Goal: Task Accomplishment & Management: Manage account settings

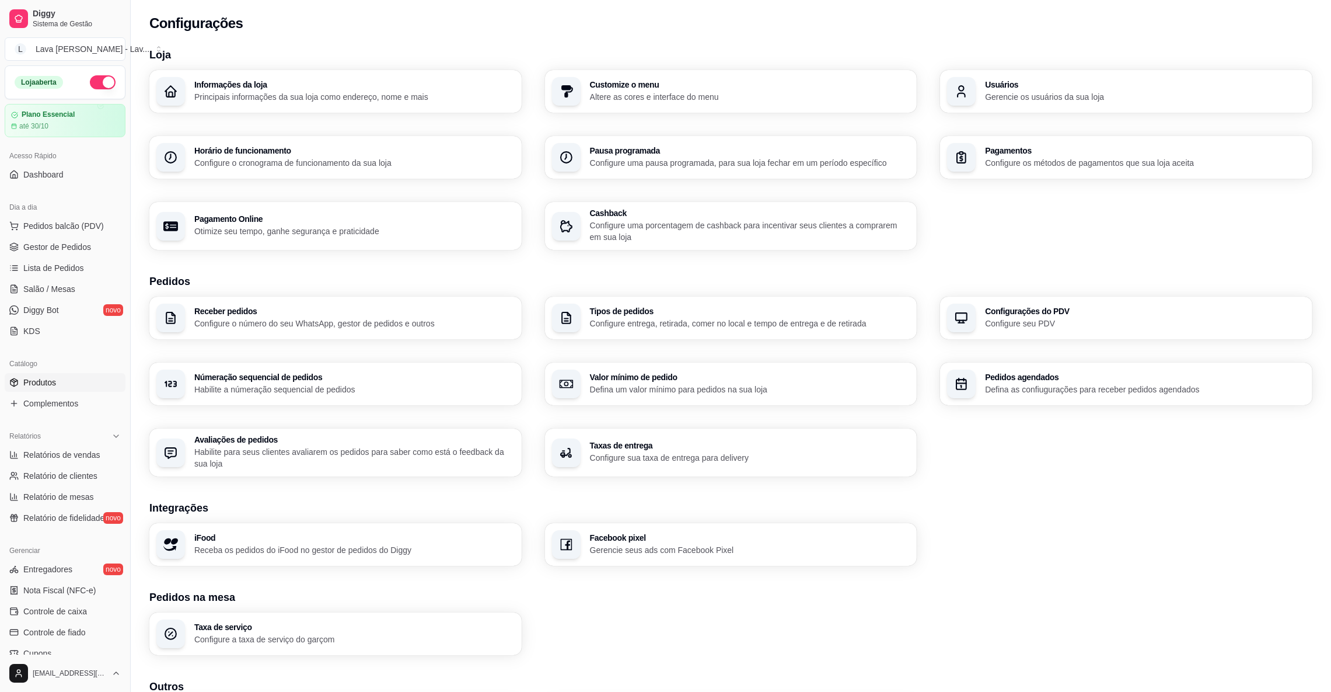
click at [55, 382] on span "Produtos" at bounding box center [39, 382] width 33 height 12
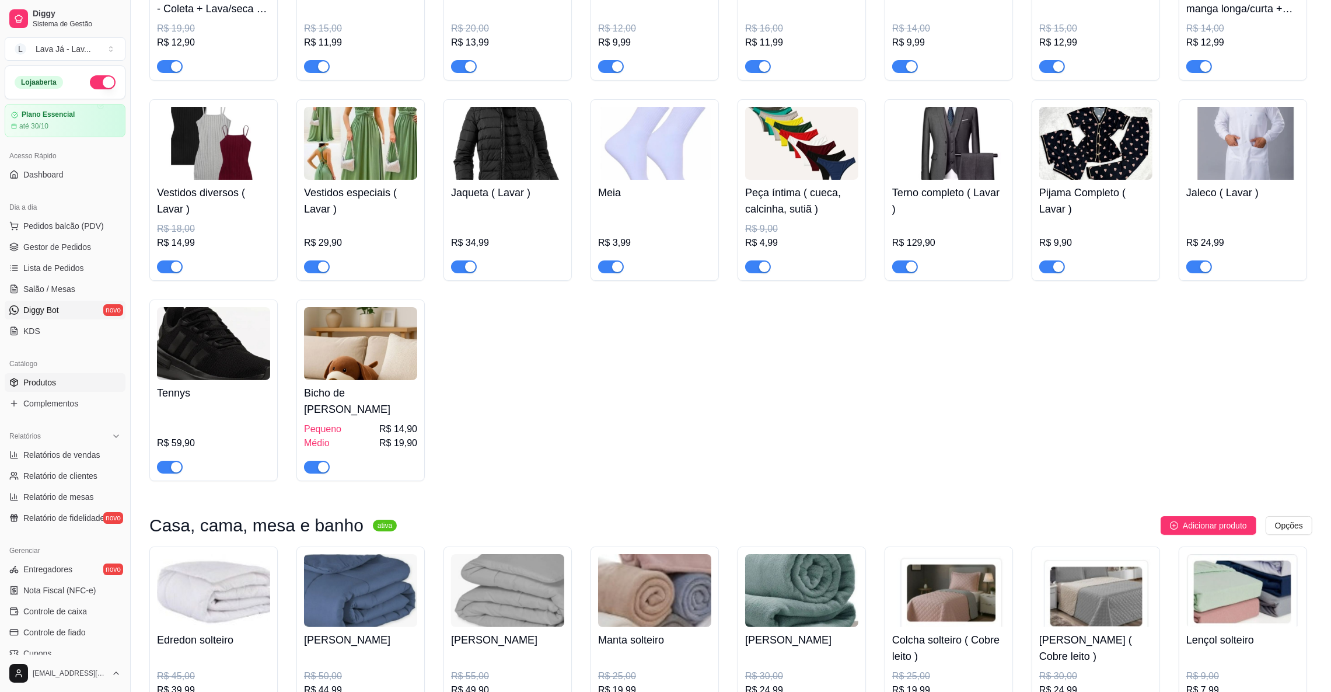
click at [51, 310] on span "Diggy Bot" at bounding box center [41, 310] width 36 height 12
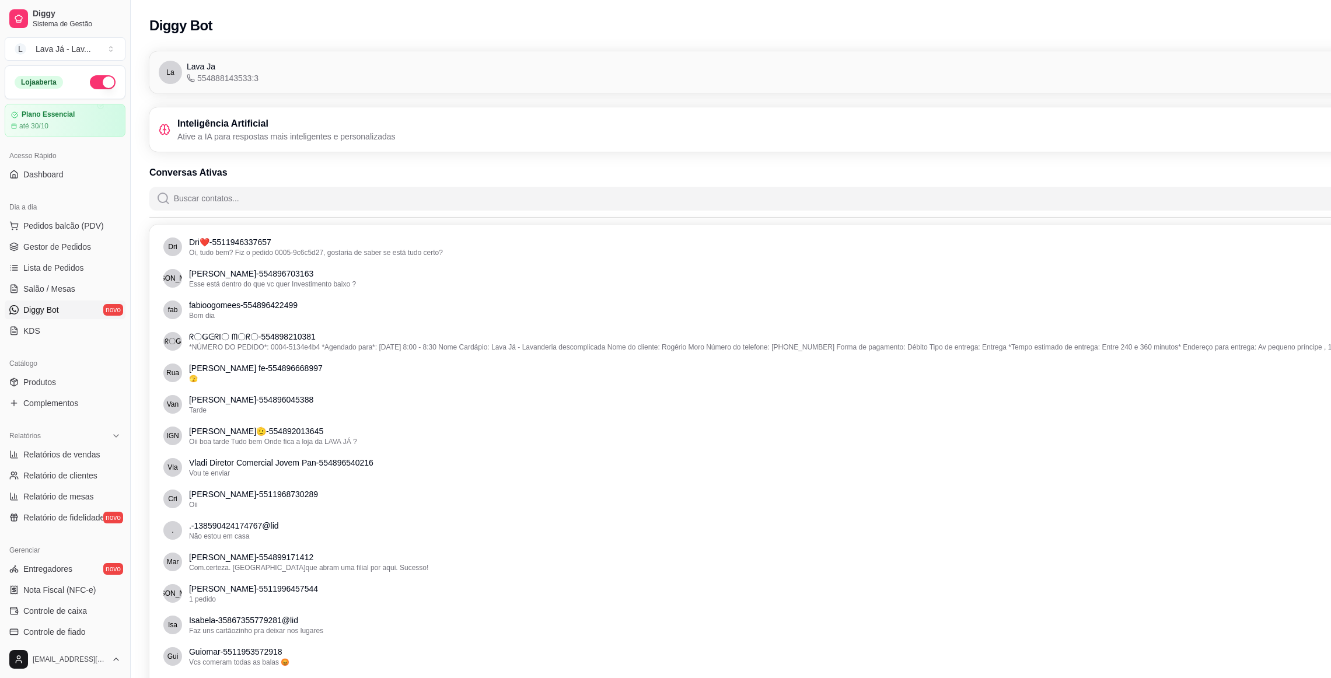
scroll to position [0, 131]
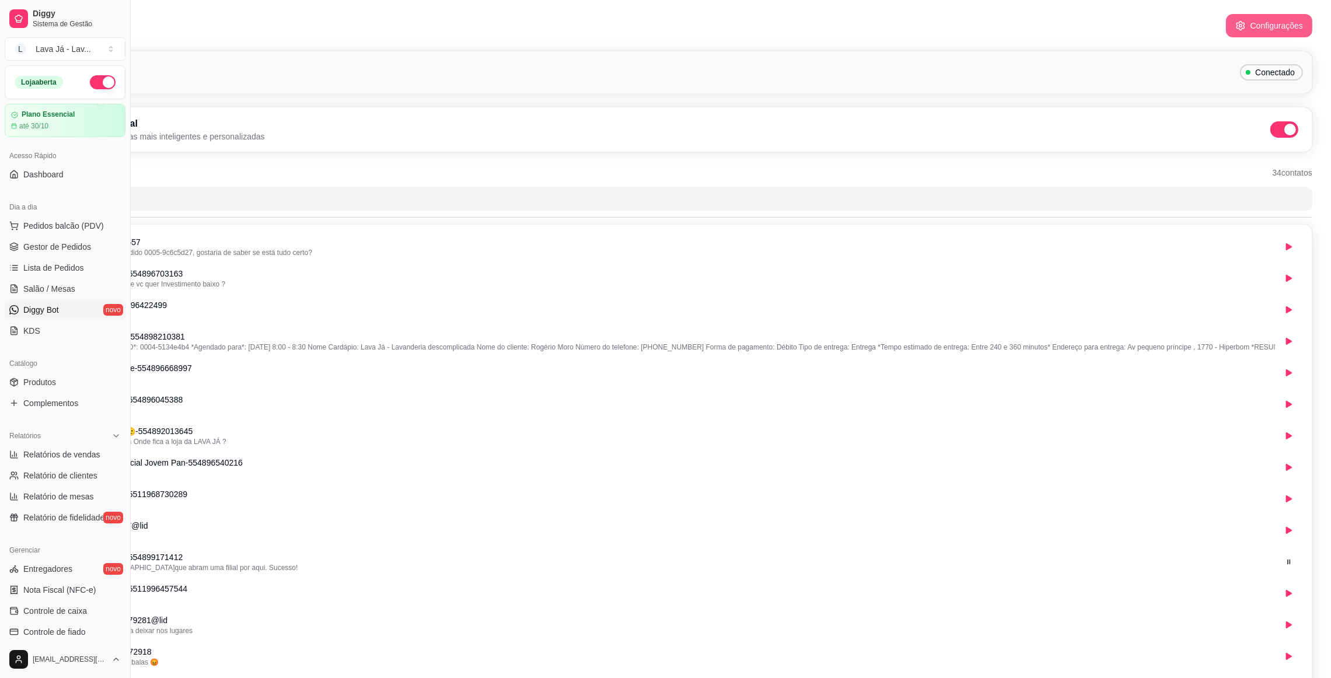
click at [1251, 27] on button "Configurações" at bounding box center [1269, 25] width 86 height 23
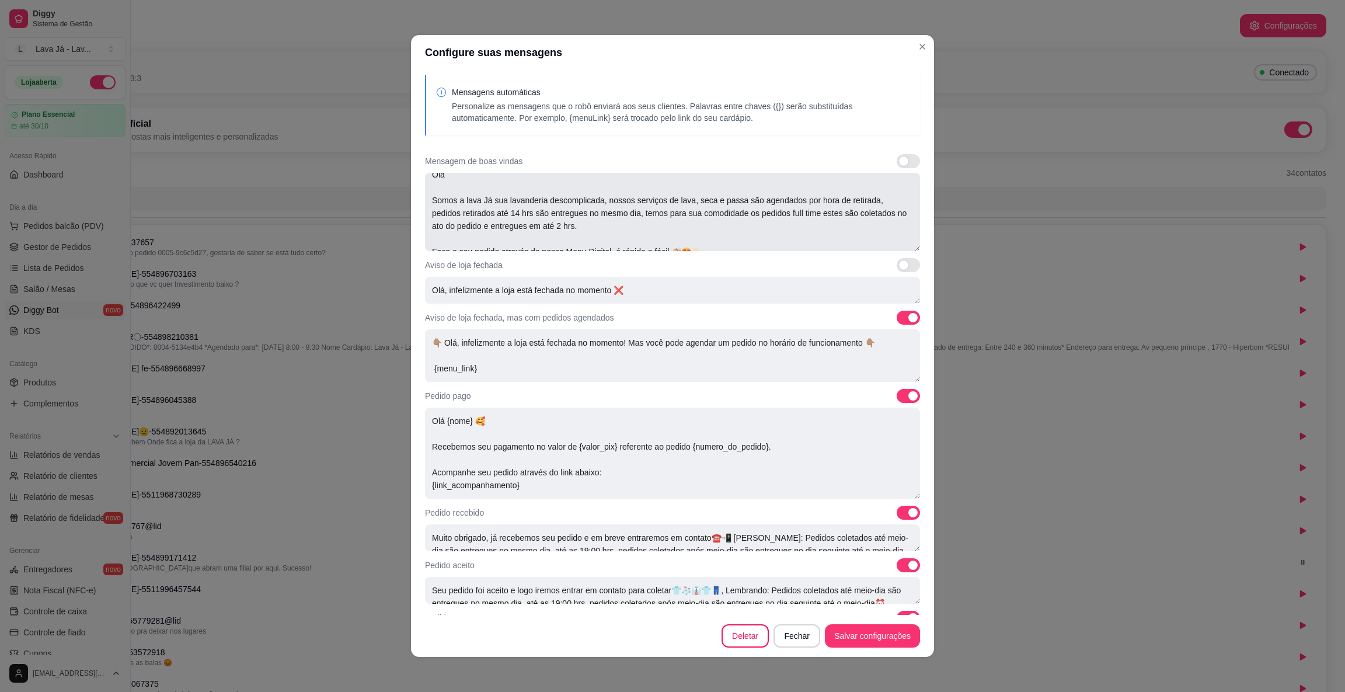
scroll to position [0, 0]
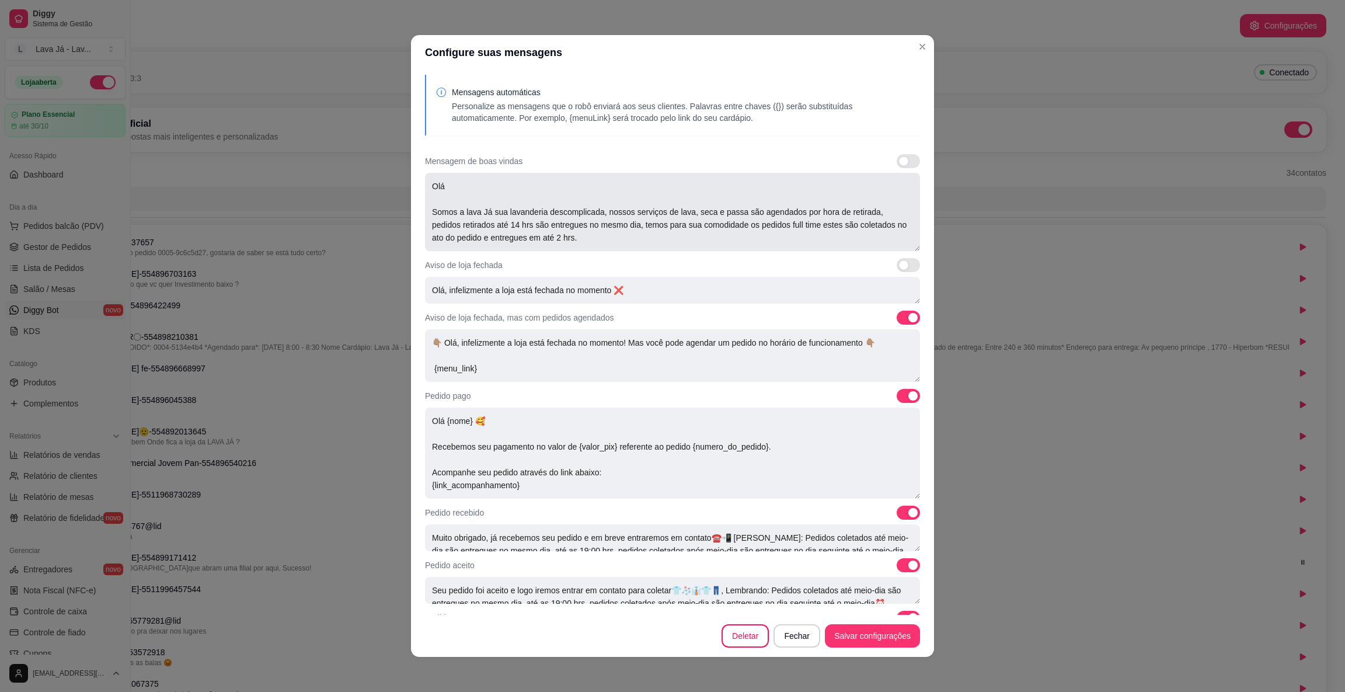
click at [512, 228] on textarea "Olá Somos a lava Já sua lavanderia descomplicada, nossos serviços de lava, seca…" at bounding box center [672, 212] width 495 height 78
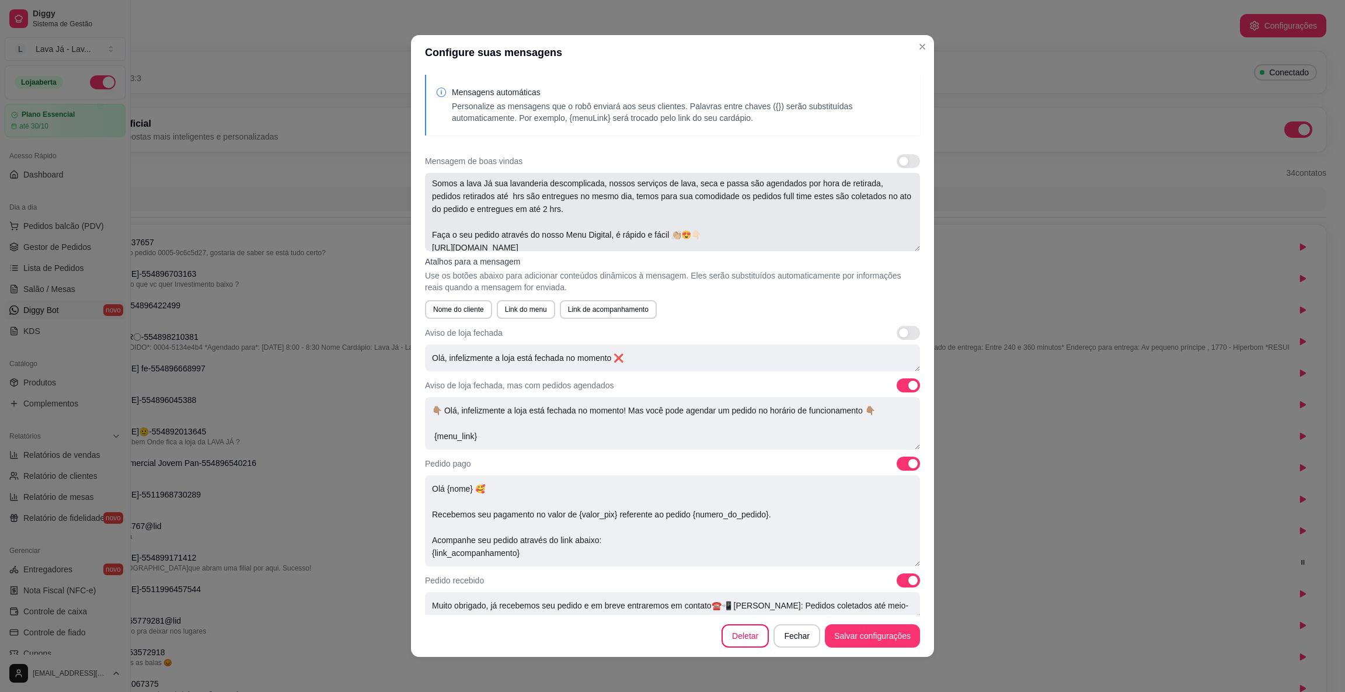
scroll to position [51, 0]
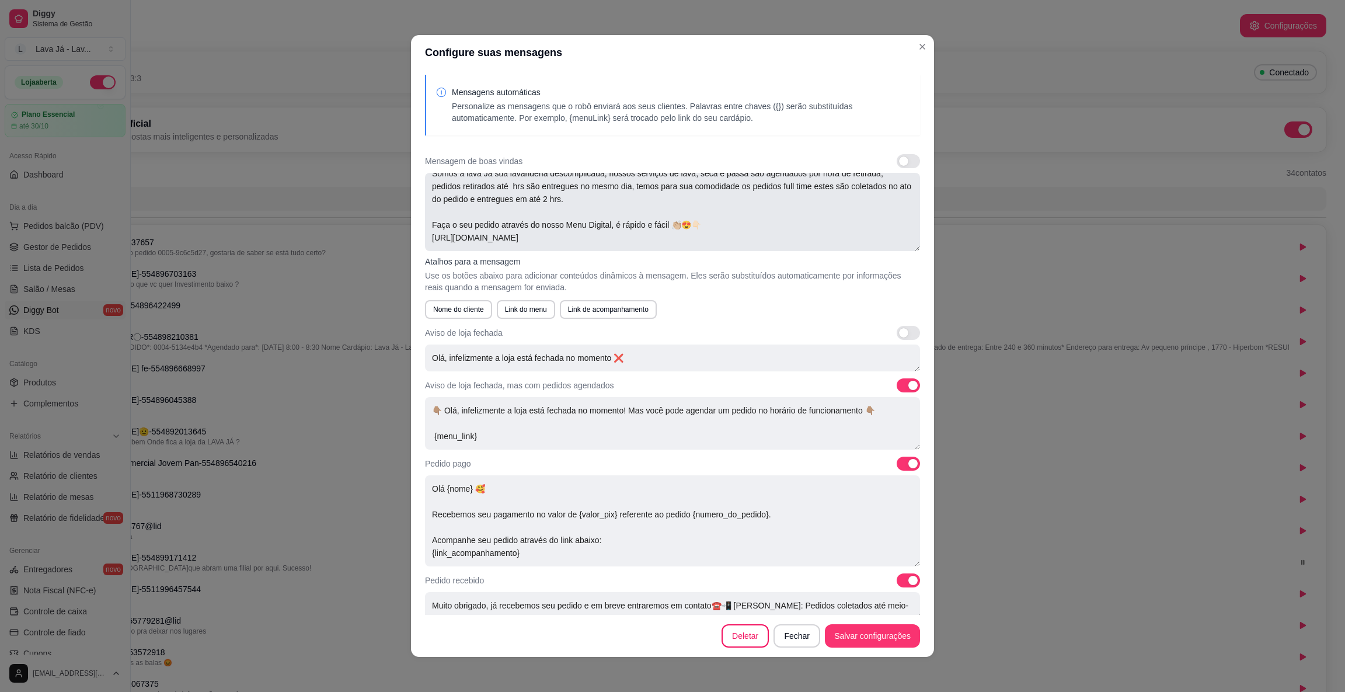
click at [619, 186] on textarea "Olá Somos a lava Já sua lavanderia descomplicada, nossos serviços de lava, seca…" at bounding box center [672, 212] width 495 height 78
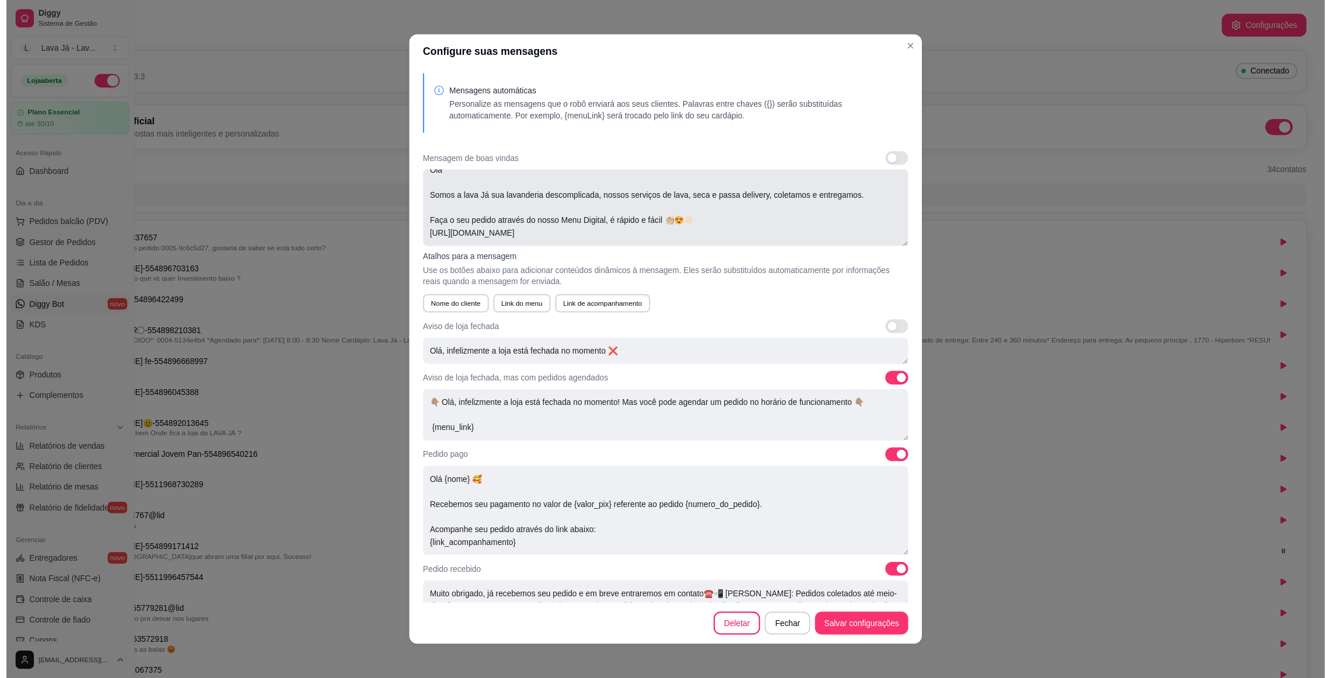
scroll to position [25, 0]
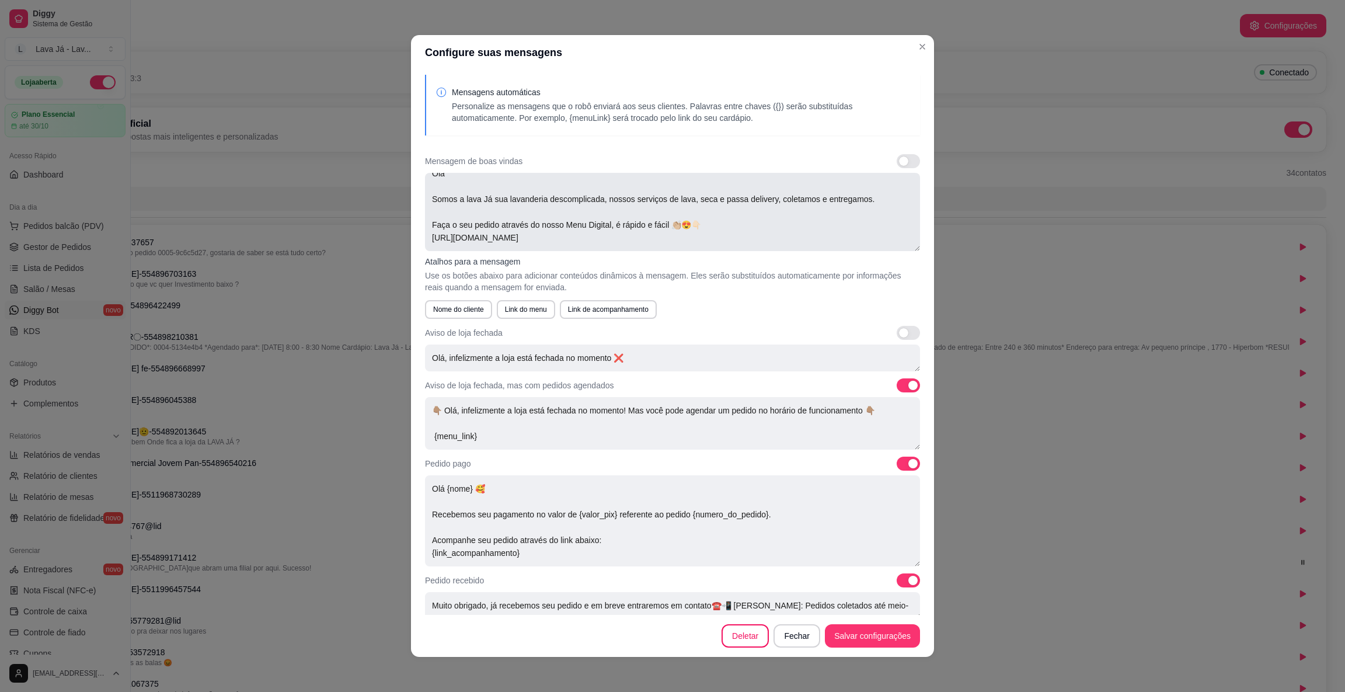
click at [564, 221] on textarea "Olá Somos a lava Já sua lavanderia descomplicada, nossos serviços de lava, seca…" at bounding box center [672, 212] width 495 height 78
type textarea "Olá Somos a lava Já sua lavanderia descomplicada, nossos serviços de lava, seca…"
